Goal: Go to known website: Access a specific website the user already knows

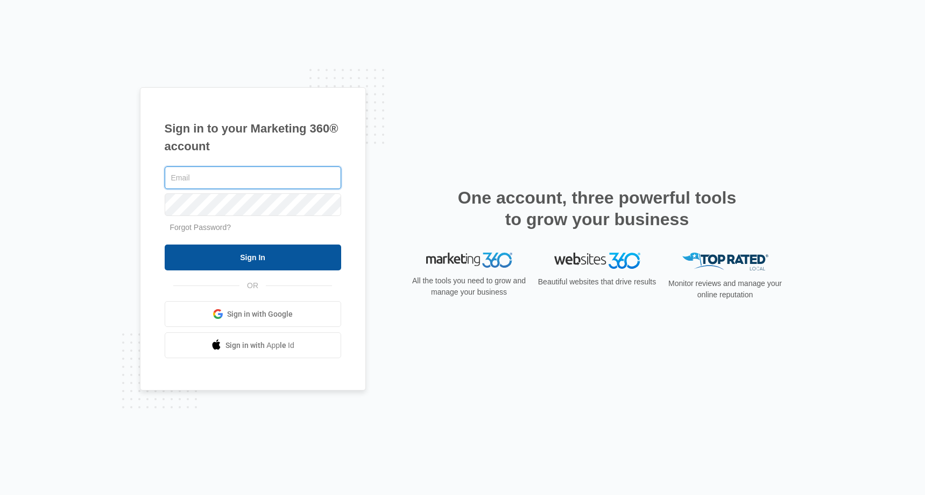
type input "[EMAIL_ADDRESS][DOMAIN_NAME]"
click at [252, 252] on input "Sign In" at bounding box center [253, 257] width 177 height 26
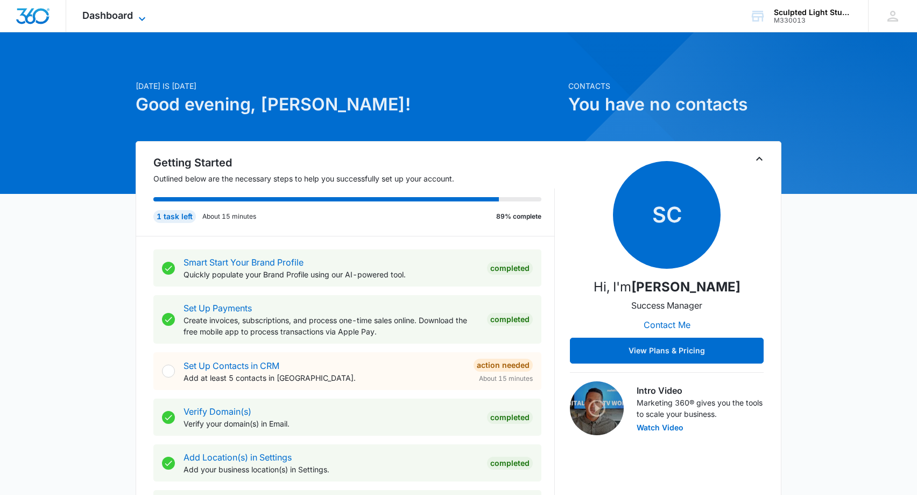
click at [116, 13] on span "Dashboard" at bounding box center [107, 15] width 51 height 11
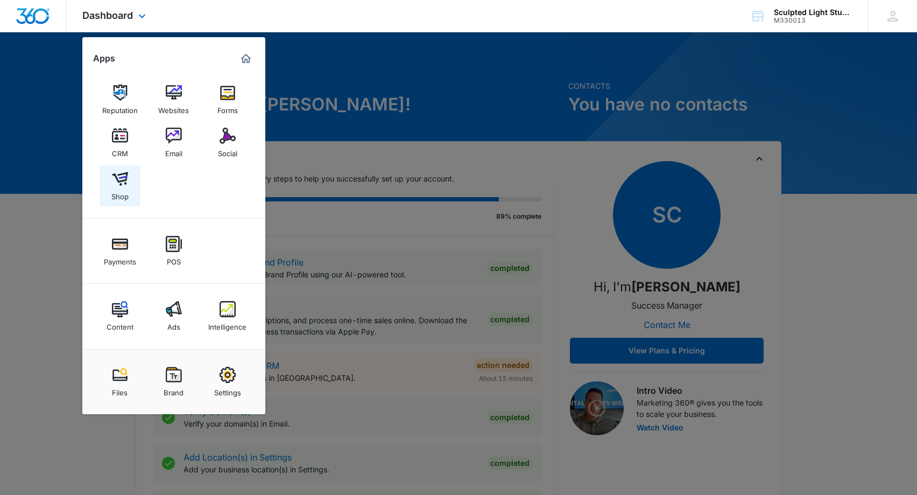
click at [128, 187] on div "Shop" at bounding box center [119, 194] width 17 height 14
